Goal: Entertainment & Leisure: Browse casually

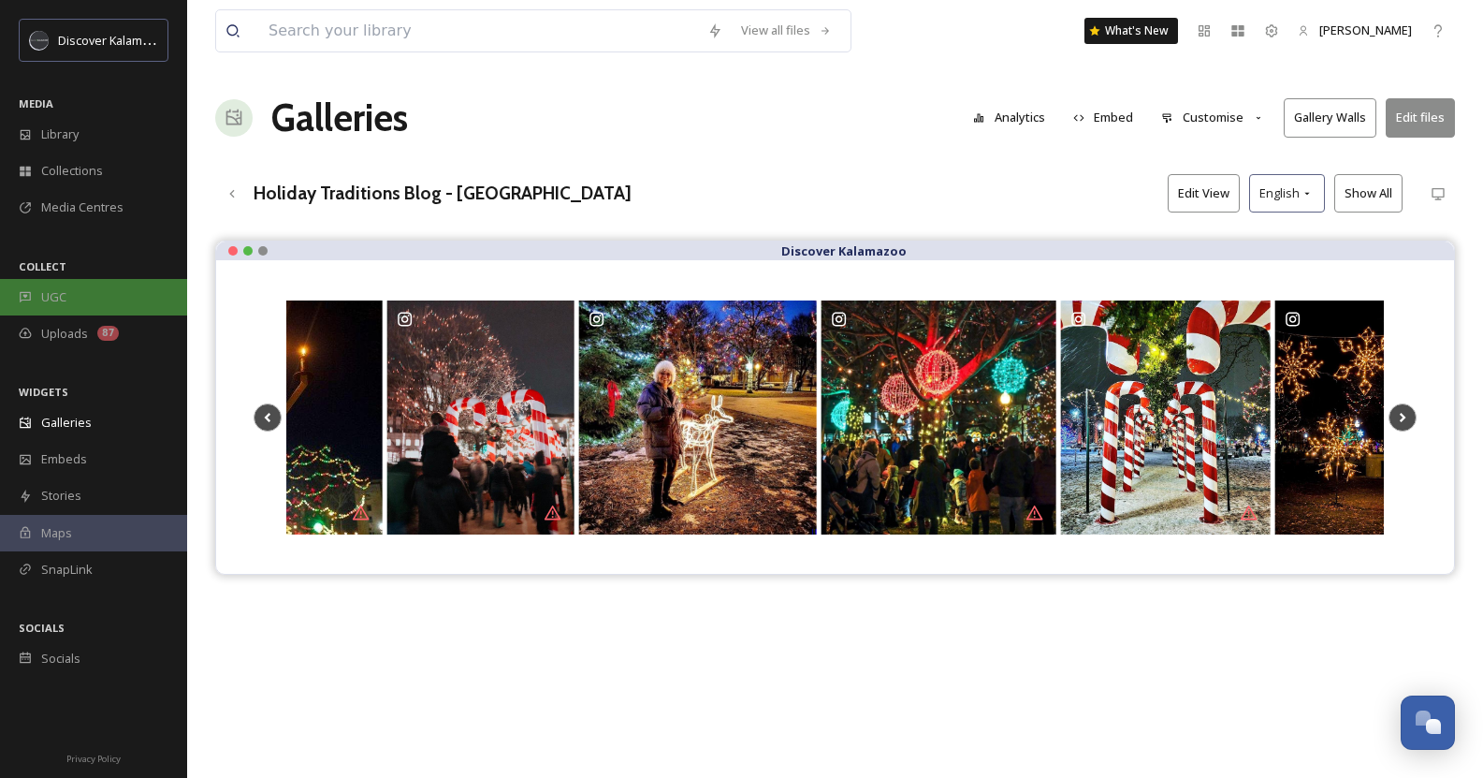
click at [85, 300] on div "UGC" at bounding box center [93, 297] width 187 height 36
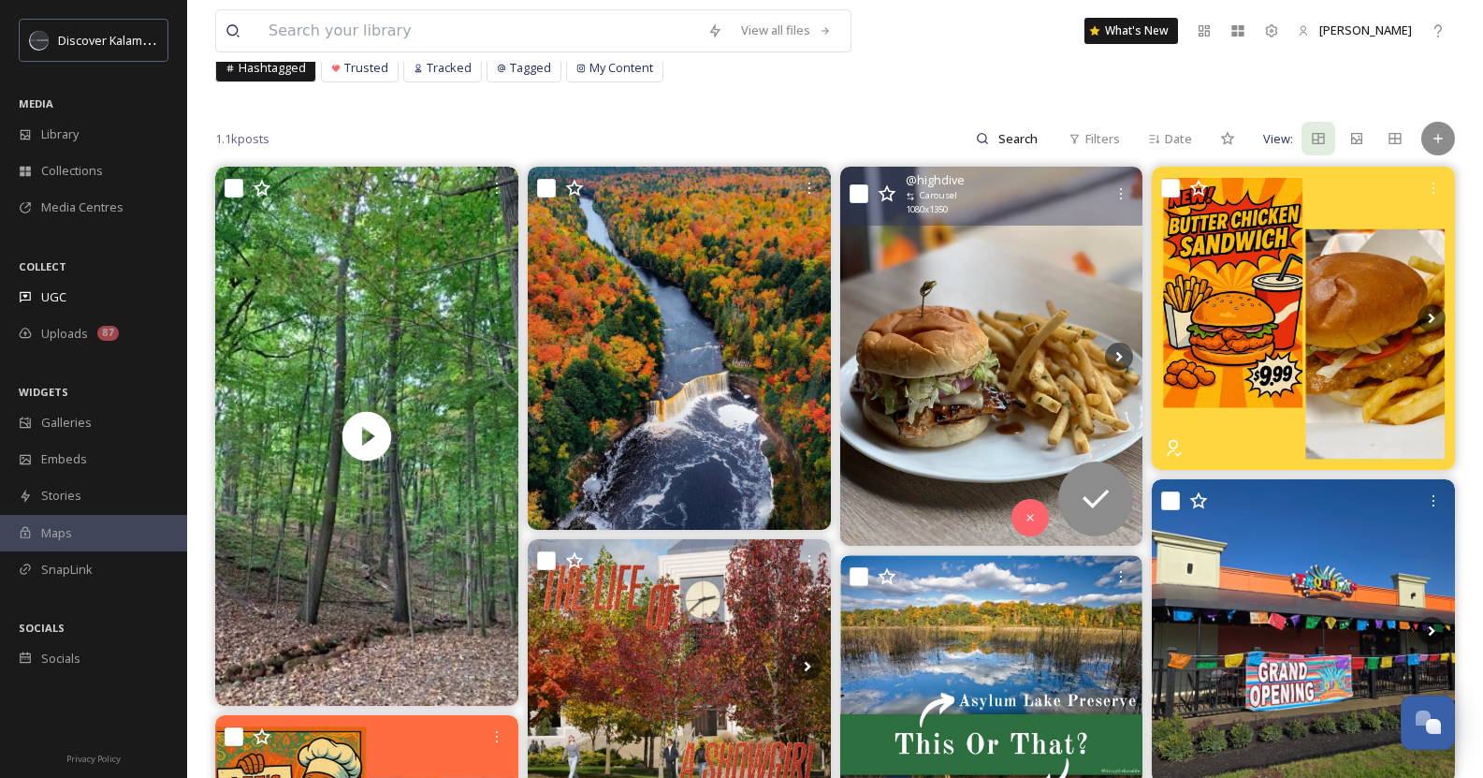
scroll to position [122, 0]
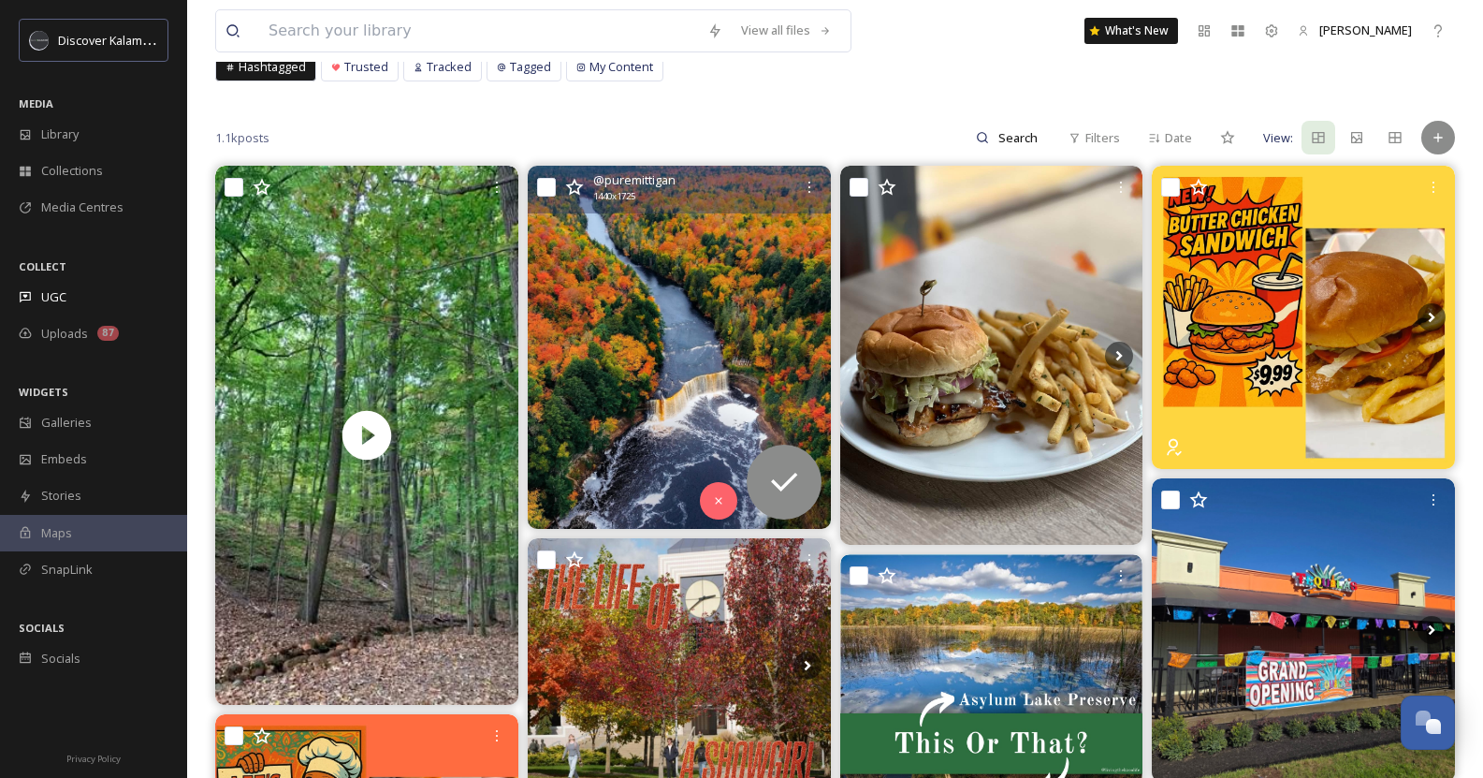
click at [708, 313] on img at bounding box center [679, 347] width 303 height 363
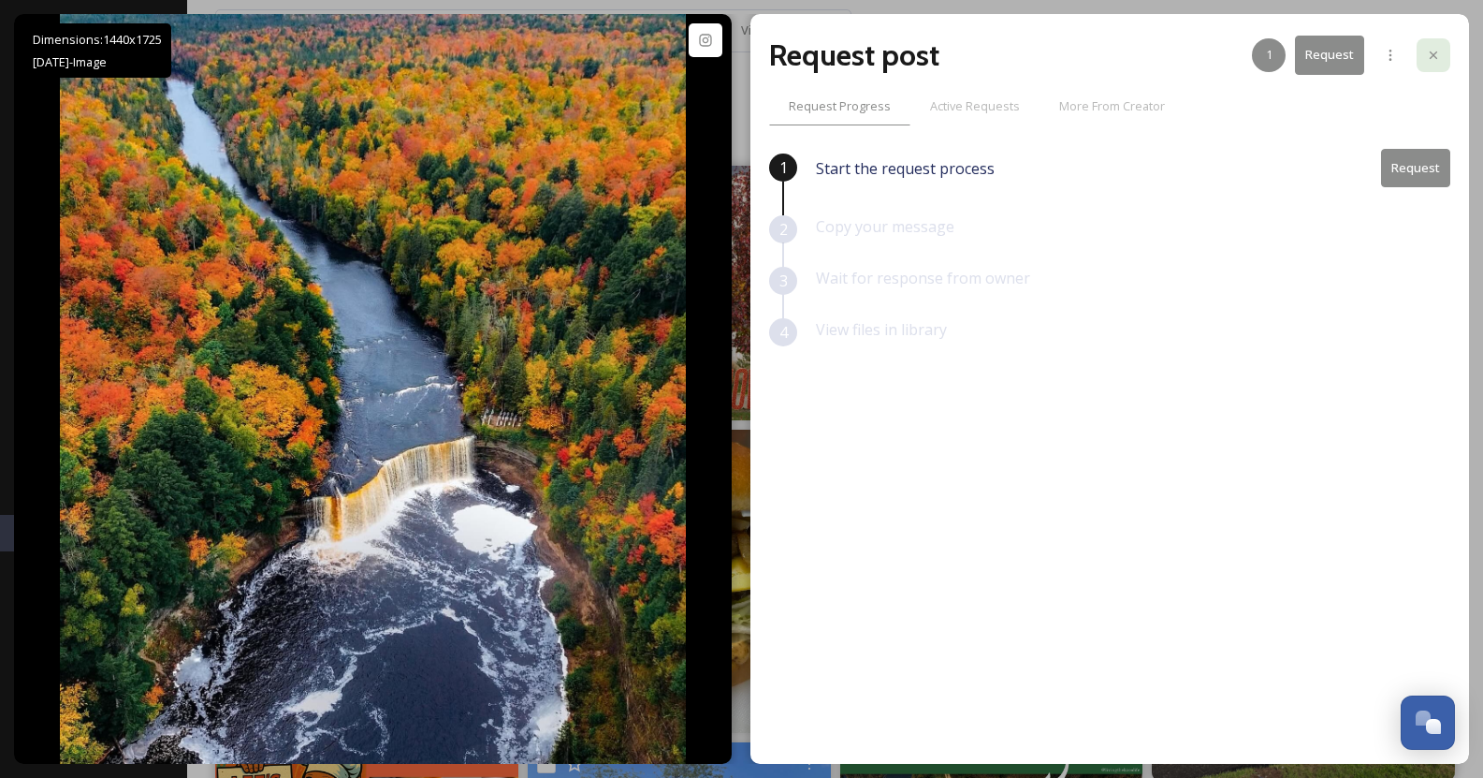
click at [1443, 51] on div at bounding box center [1434, 55] width 34 height 34
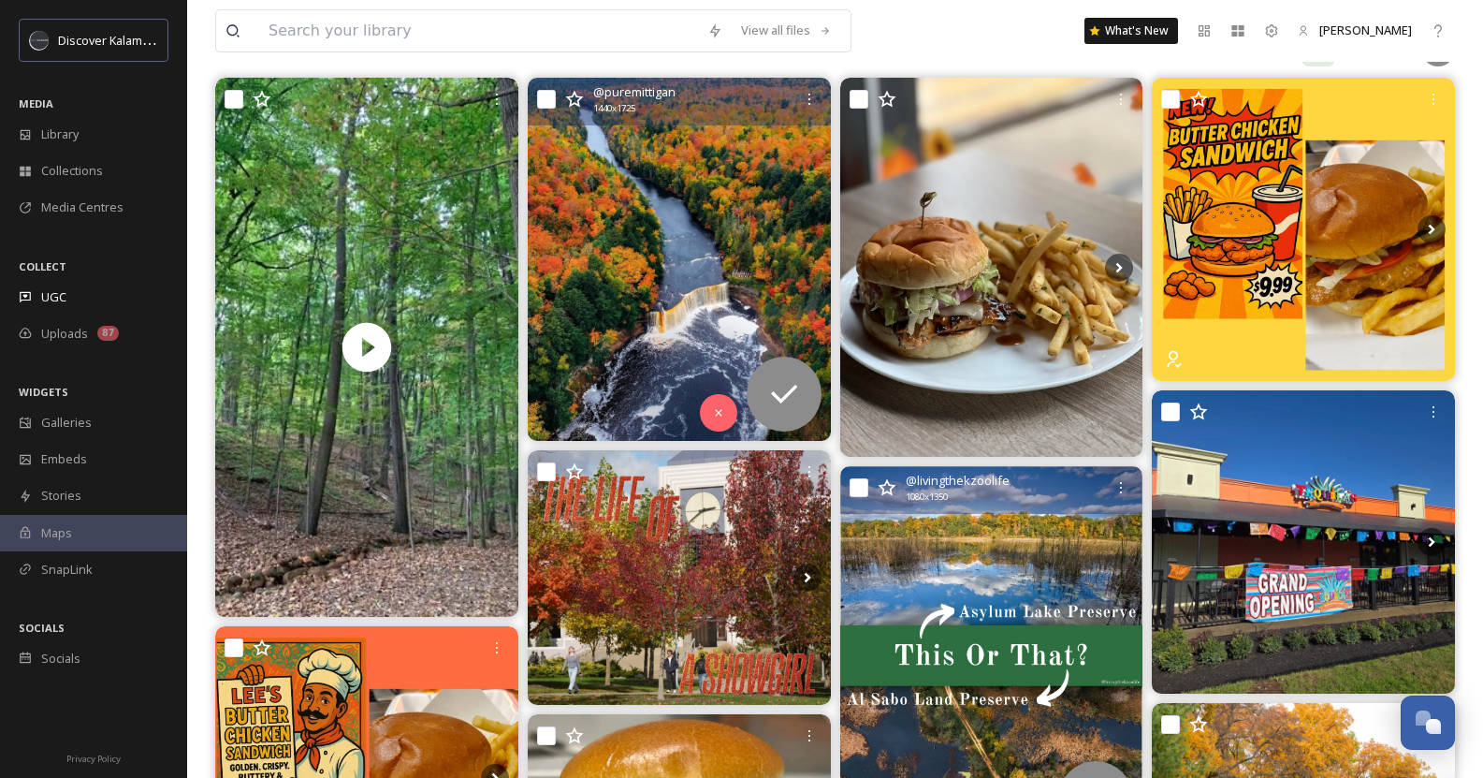
scroll to position [208, 0]
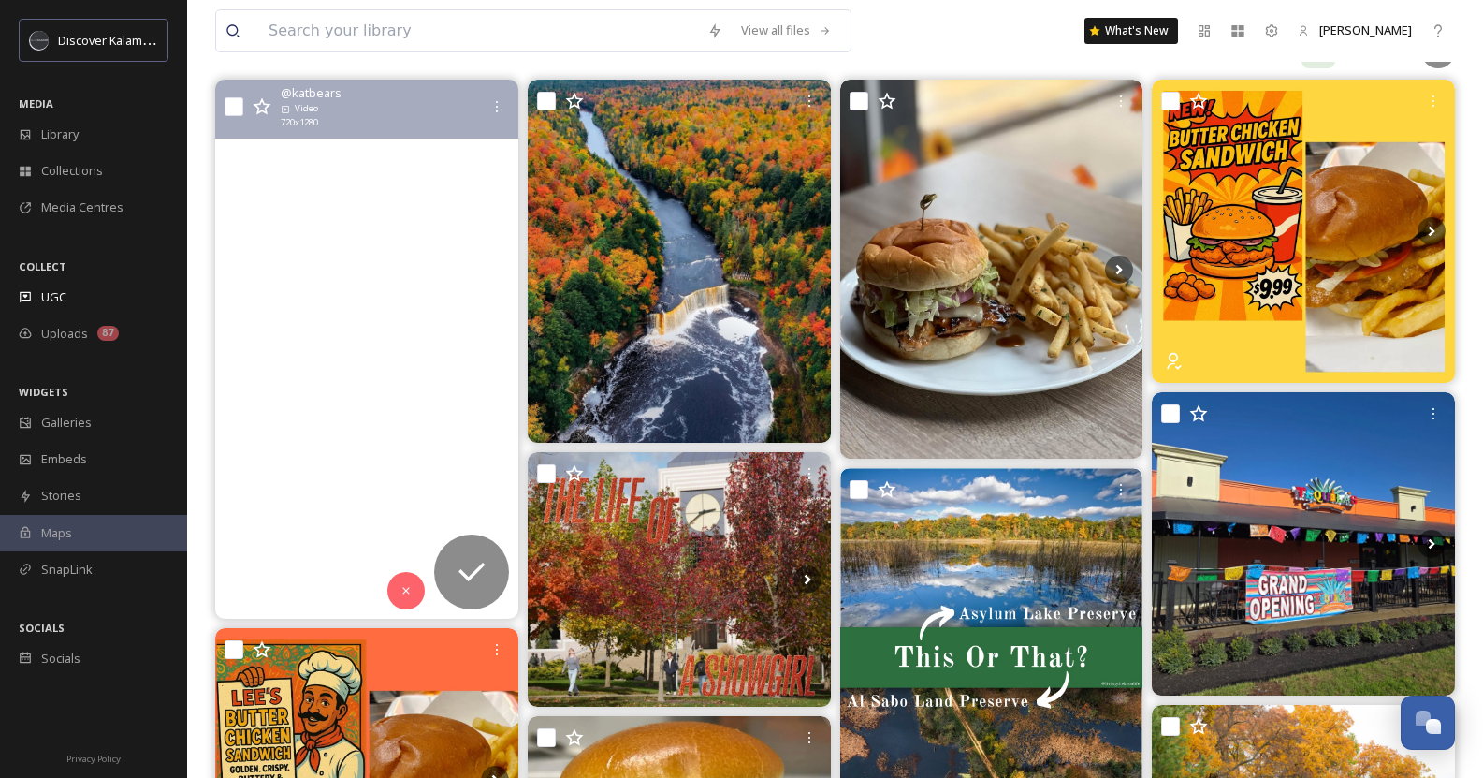
click at [383, 420] on video "The beauty of fall in Michigan \a\a#kalamazoo #grandrapidsmichigan❤️" at bounding box center [366, 349] width 303 height 539
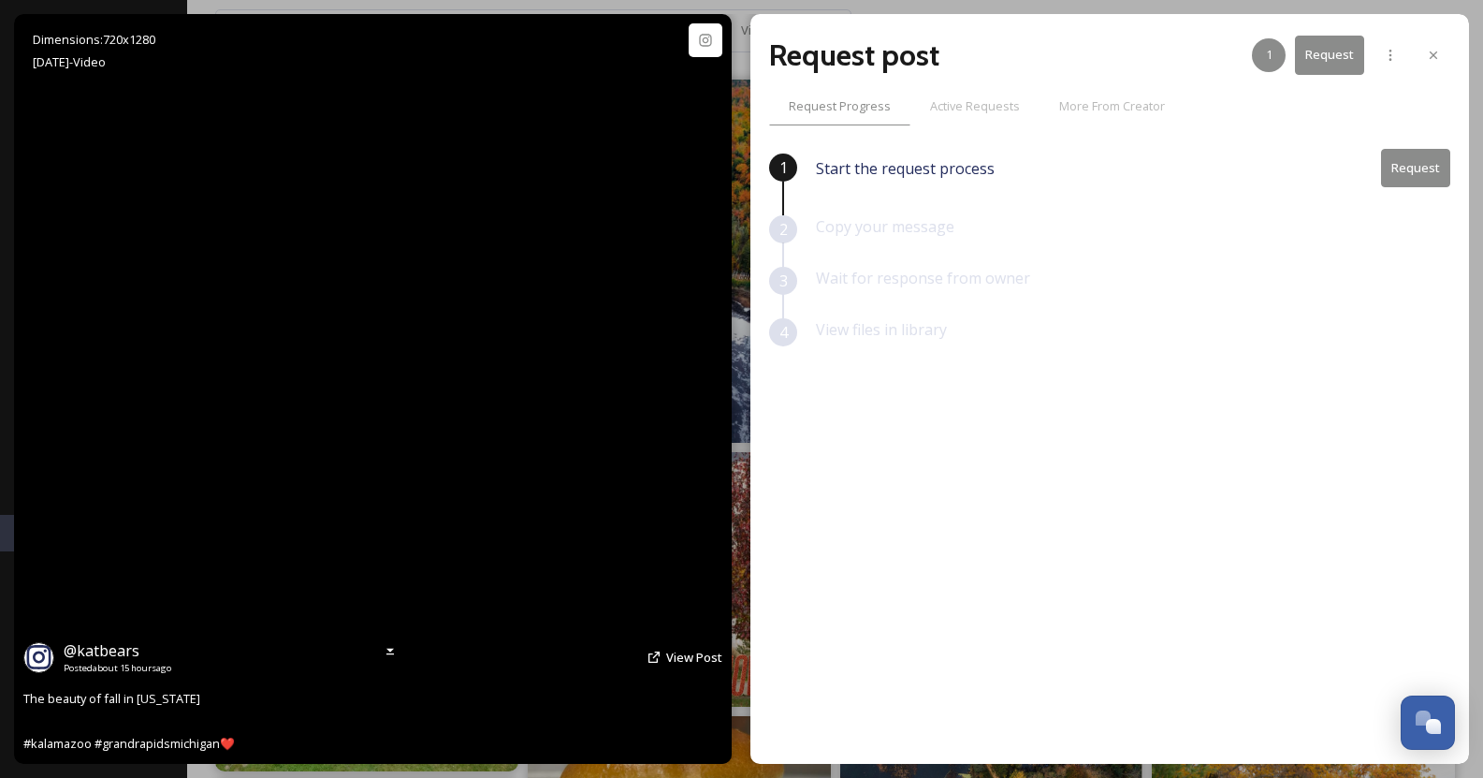
click at [383, 420] on video "The beauty of fall in Michigan \a\a#kalamazoo #grandrapidsmichigan❤️" at bounding box center [373, 389] width 422 height 750
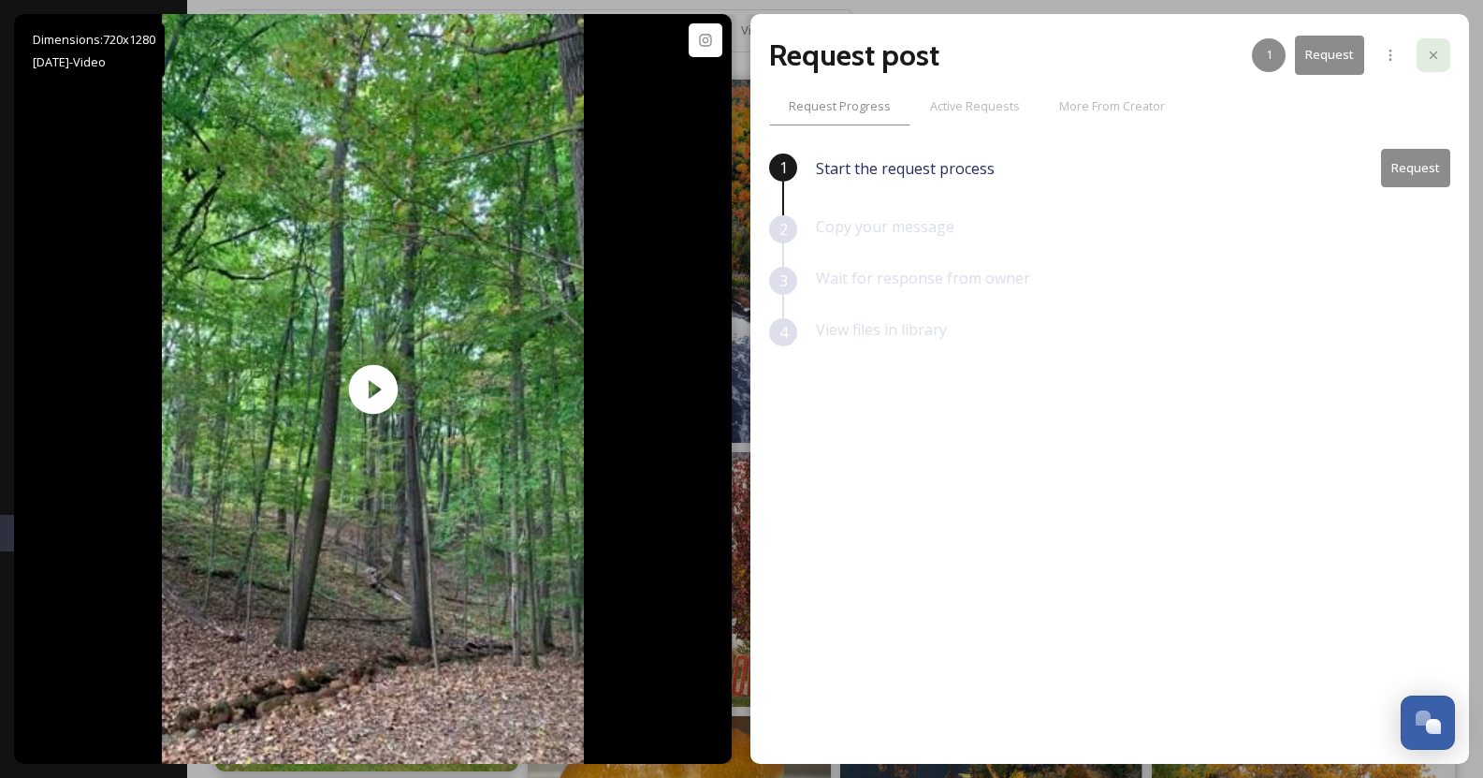
click at [1434, 67] on div at bounding box center [1434, 55] width 34 height 34
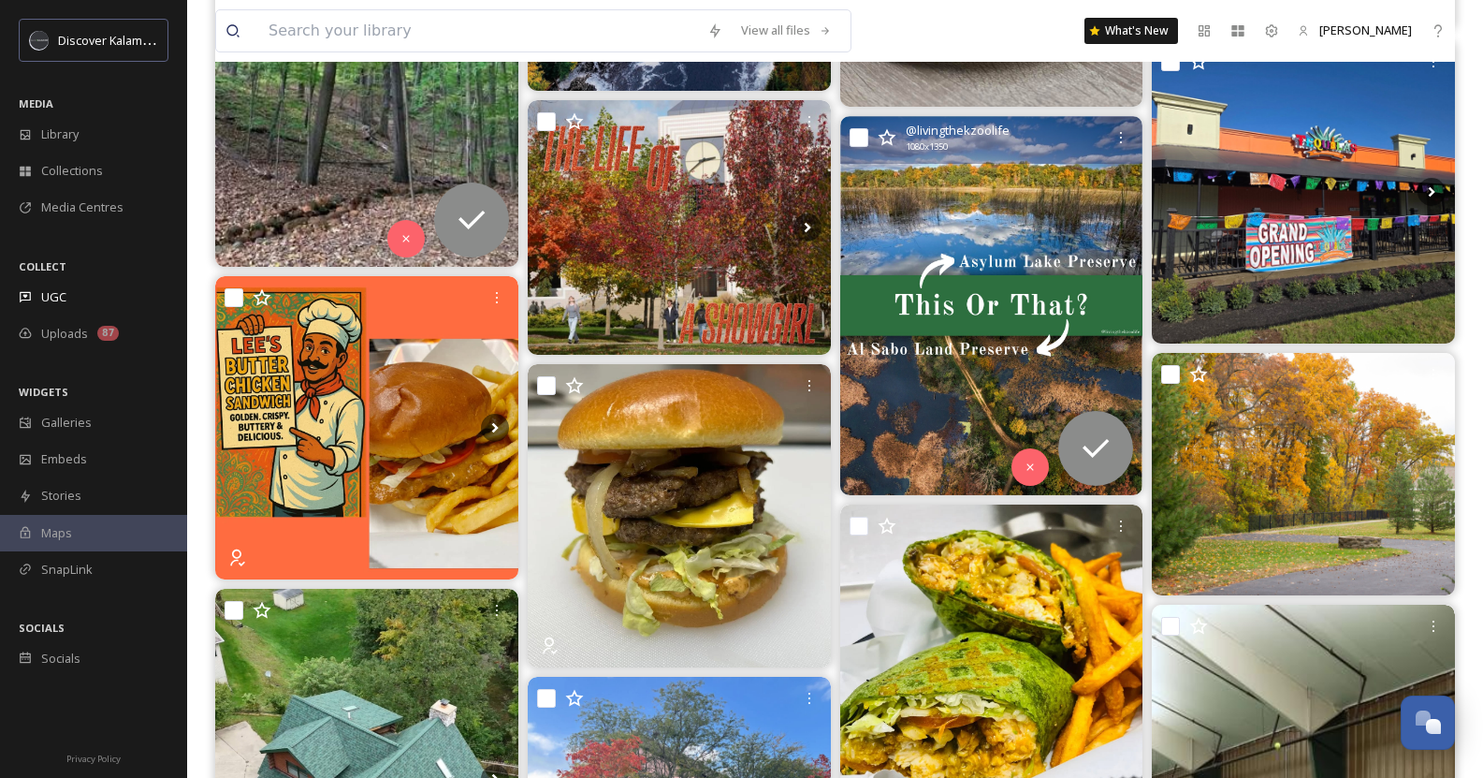
scroll to position [561, 0]
click at [1051, 349] on img at bounding box center [991, 304] width 303 height 379
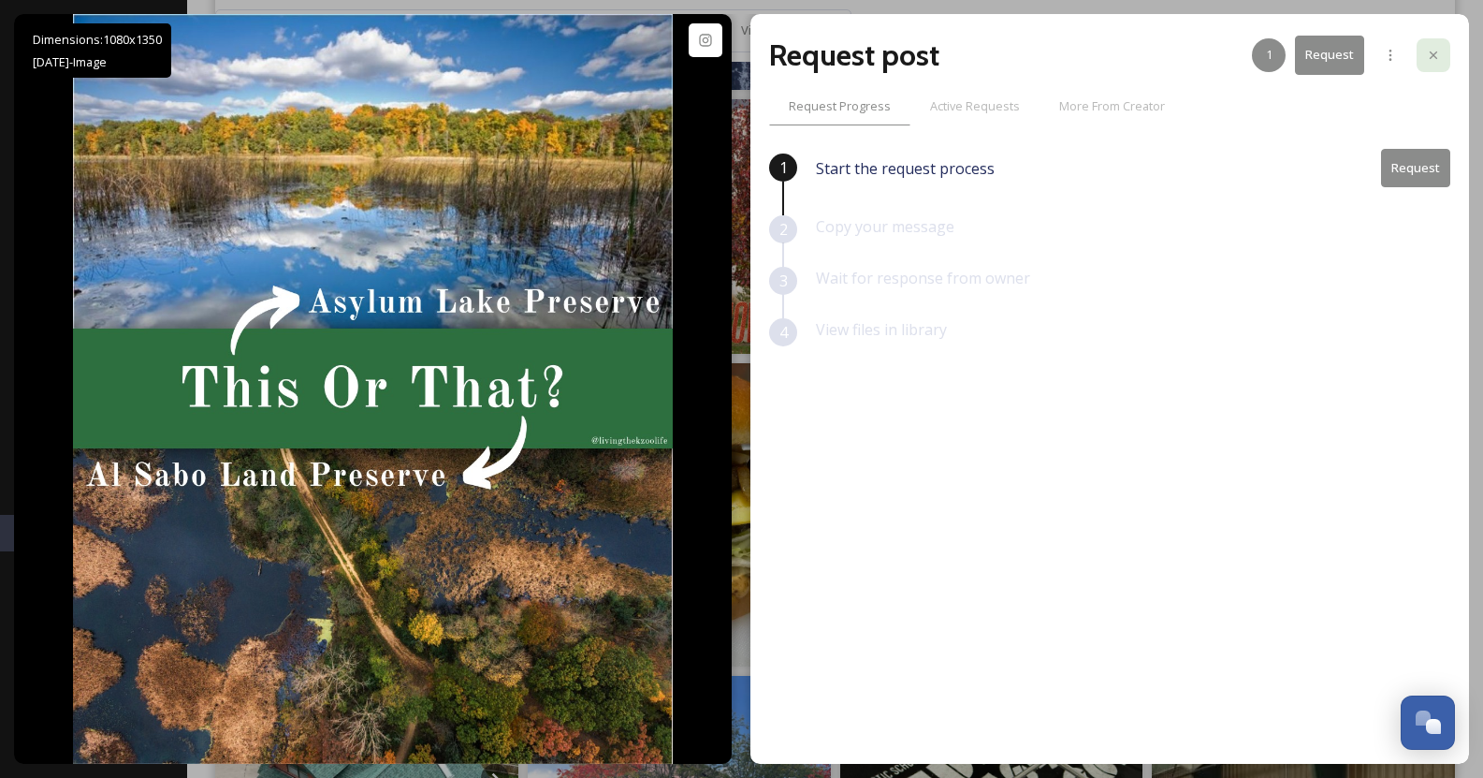
click at [1439, 51] on icon at bounding box center [1433, 55] width 15 height 15
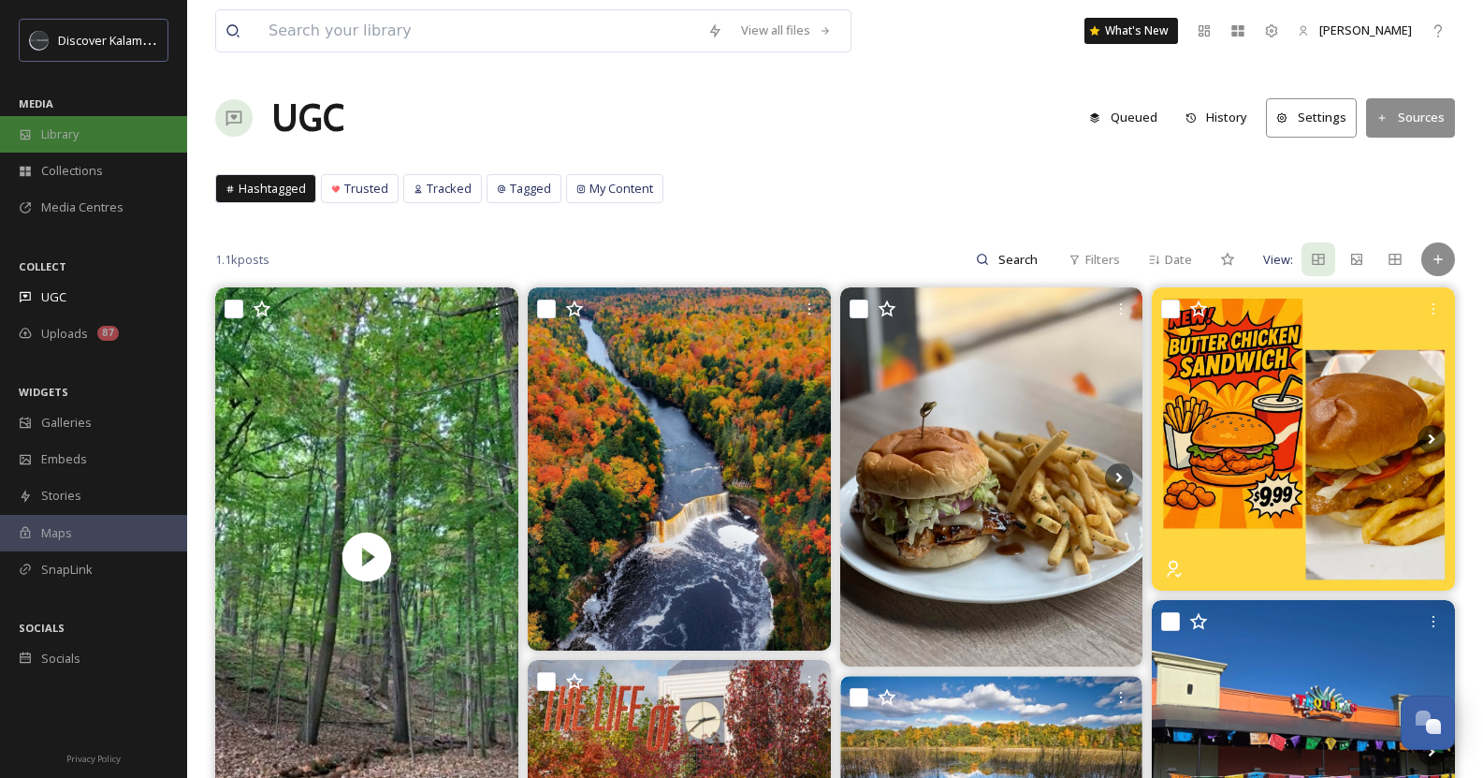
click at [83, 131] on div "Library" at bounding box center [93, 134] width 187 height 36
